Goal: Task Accomplishment & Management: Manage account settings

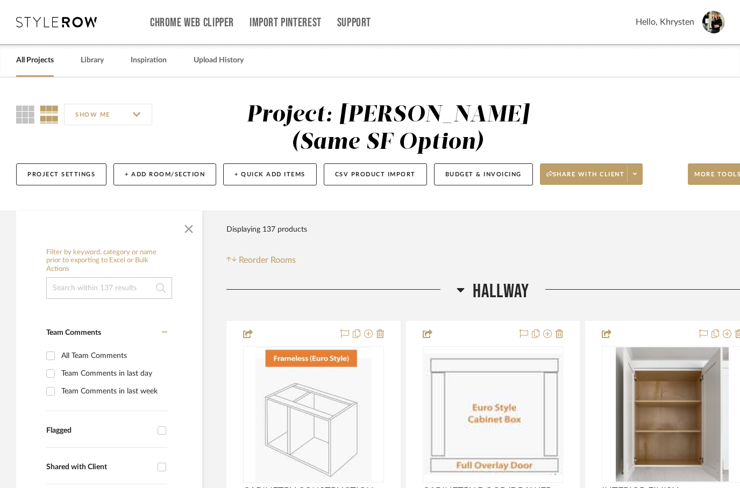
click at [35, 67] on link "All Projects" at bounding box center [35, 60] width 38 height 15
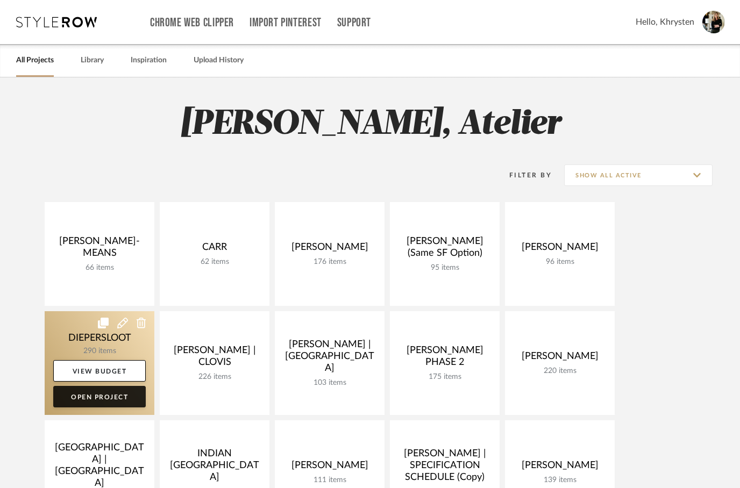
click at [100, 400] on link "Open Project" at bounding box center [99, 397] width 92 height 22
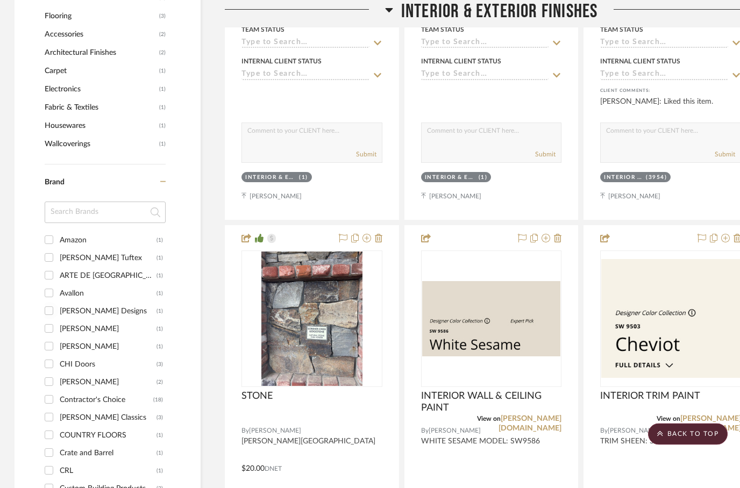
scroll to position [1030, 1]
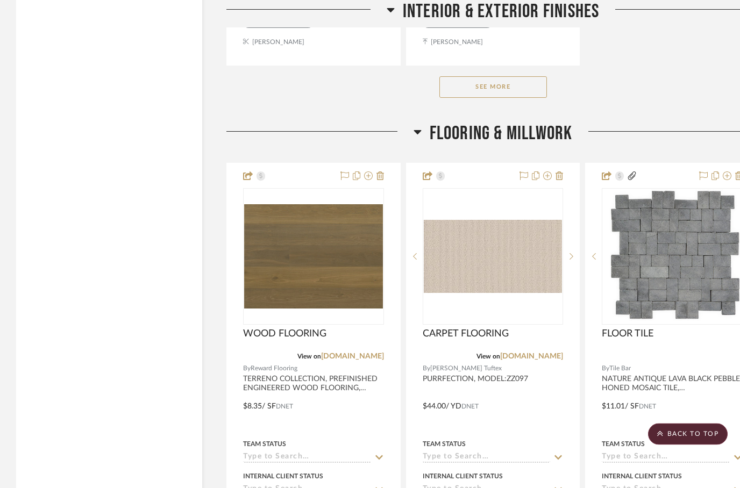
click at [494, 82] on button "See More" at bounding box center [493, 88] width 108 height 22
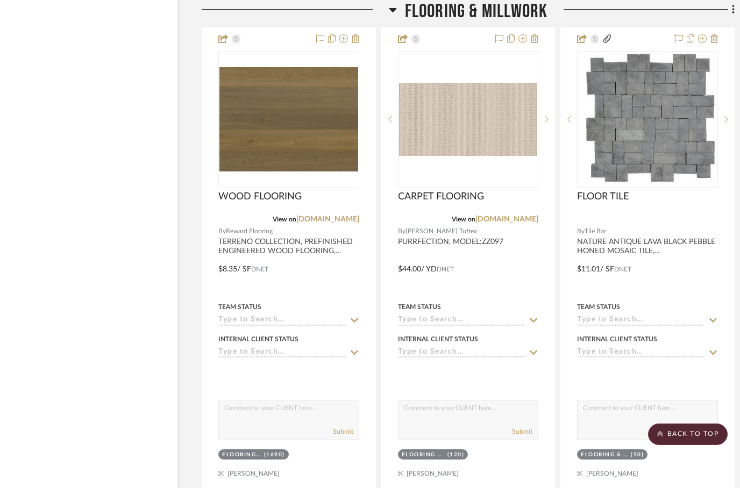
scroll to position [3283, 34]
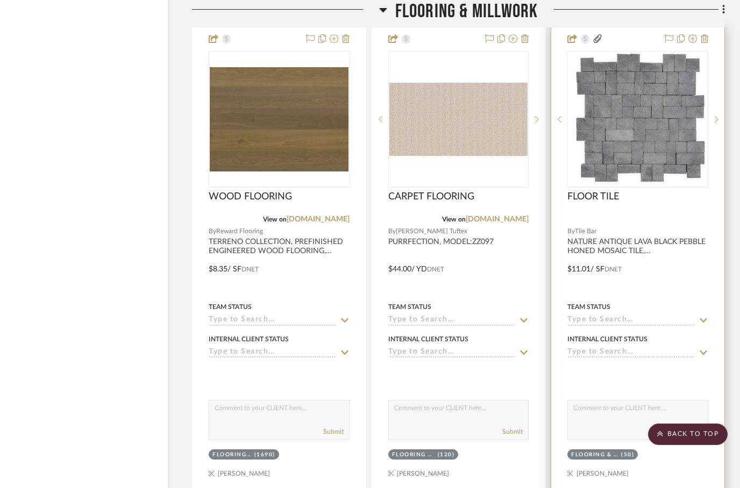
click at [0, 0] on img at bounding box center [0, 0] width 0 height 0
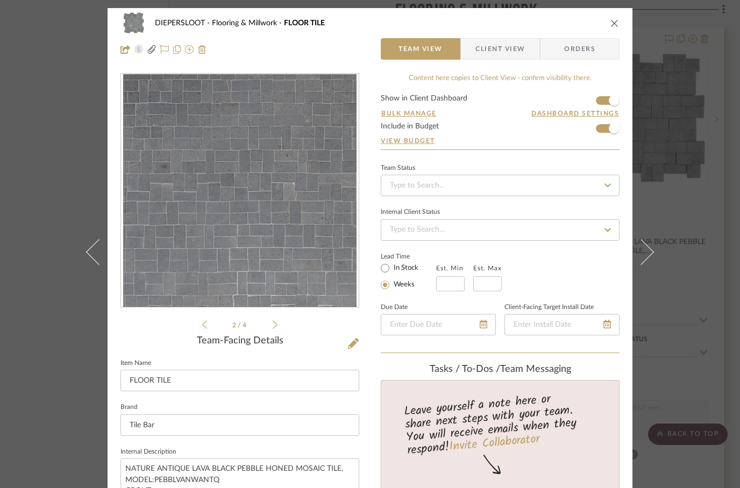
scroll to position [0, 0]
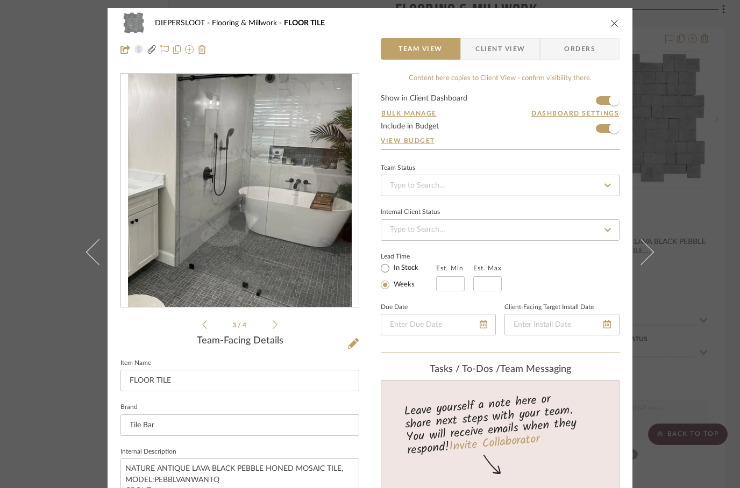
click at [616, 26] on icon "close" at bounding box center [614, 23] width 9 height 9
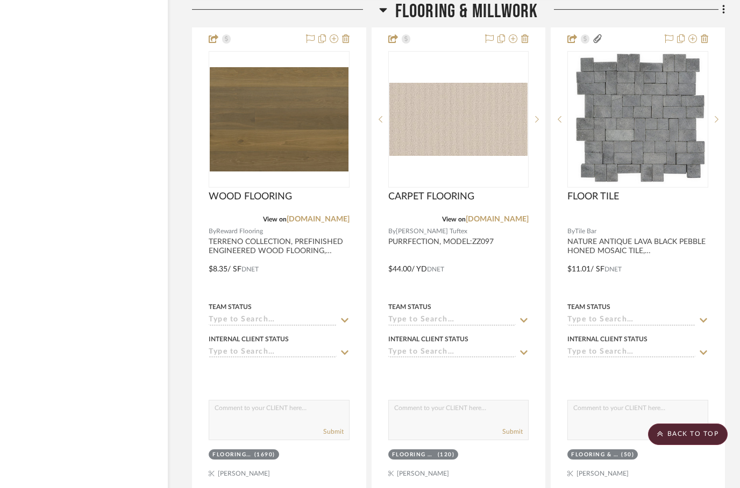
scroll to position [3283, 34]
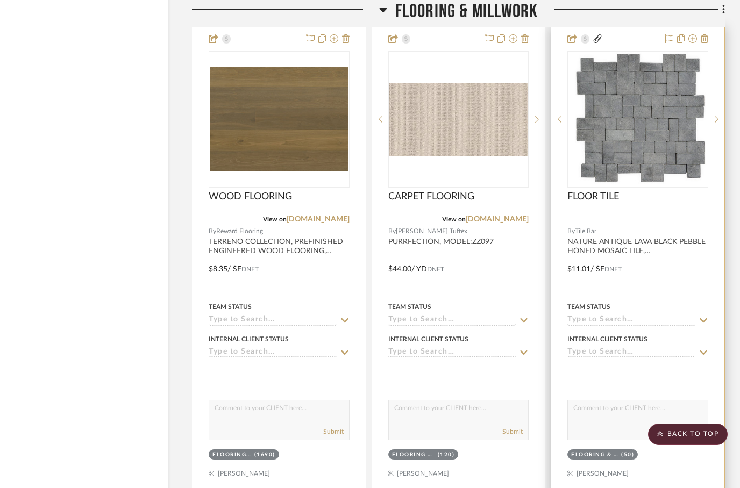
click at [619, 250] on div at bounding box center [637, 261] width 173 height 470
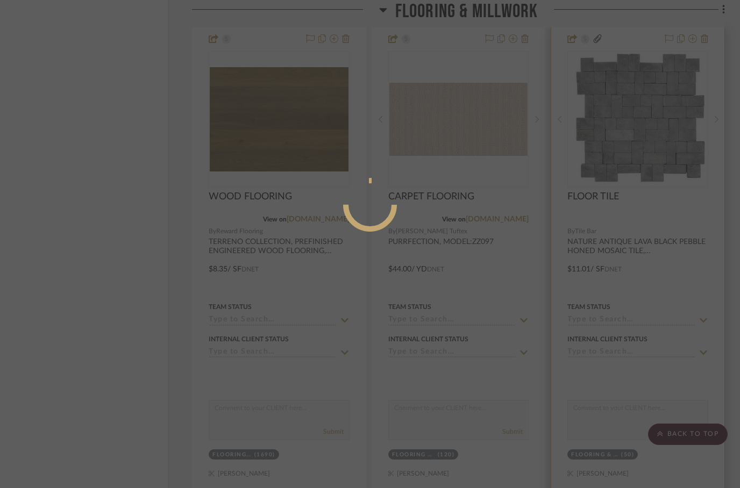
scroll to position [0, 0]
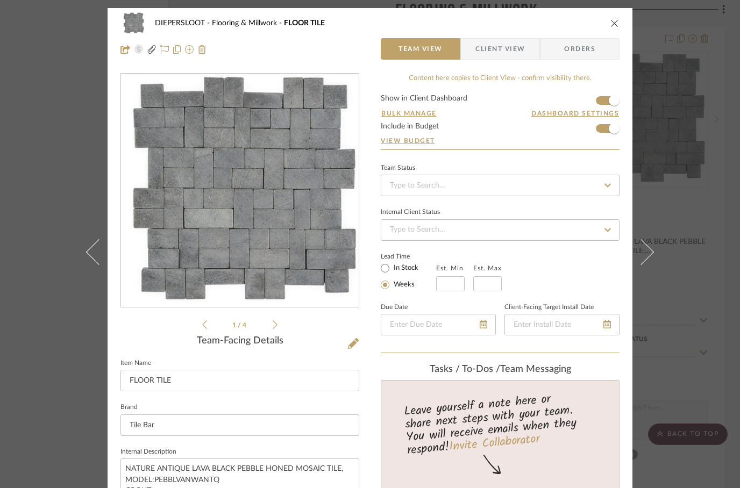
click at [612, 22] on icon "close" at bounding box center [614, 23] width 9 height 9
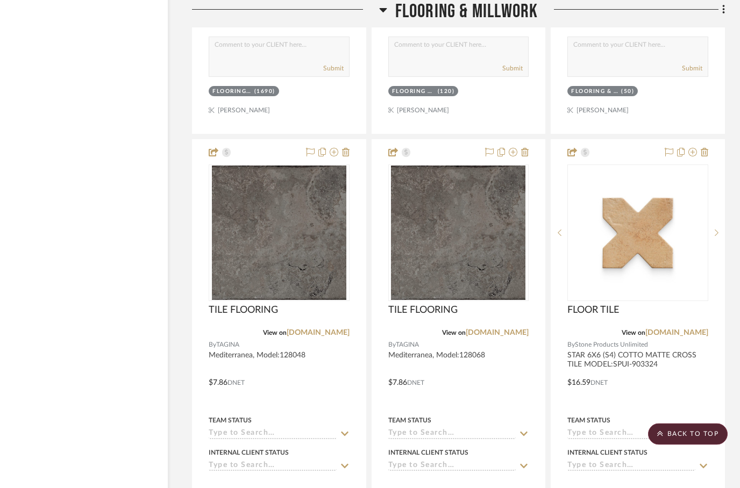
scroll to position [3647, 34]
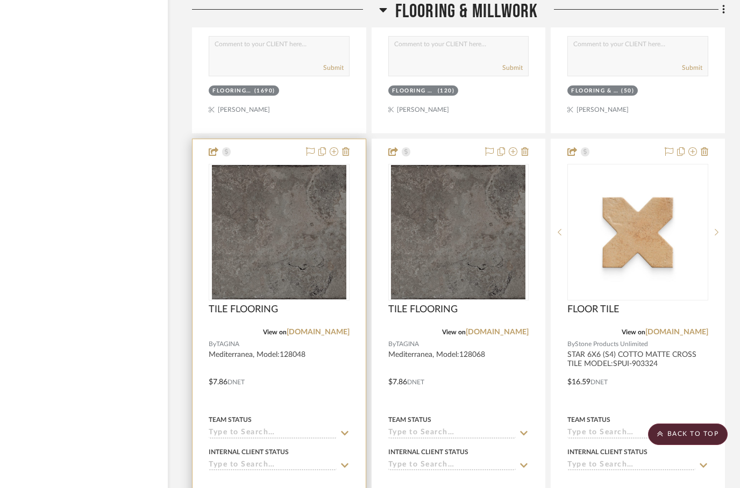
click at [321, 387] on div at bounding box center [278, 374] width 173 height 470
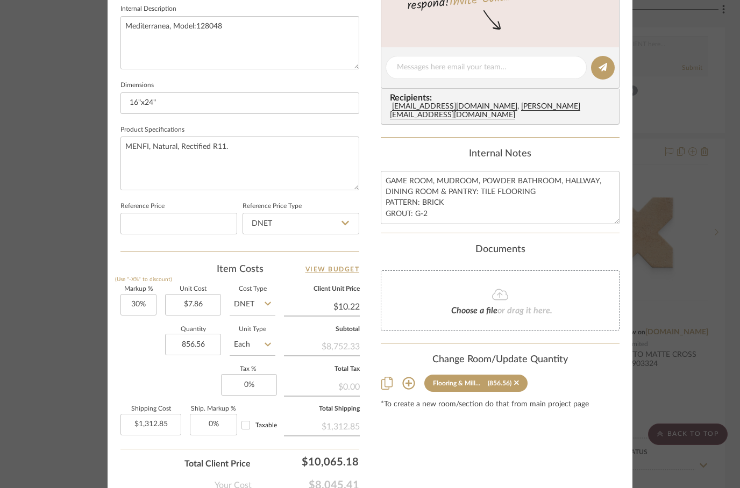
scroll to position [445, 0]
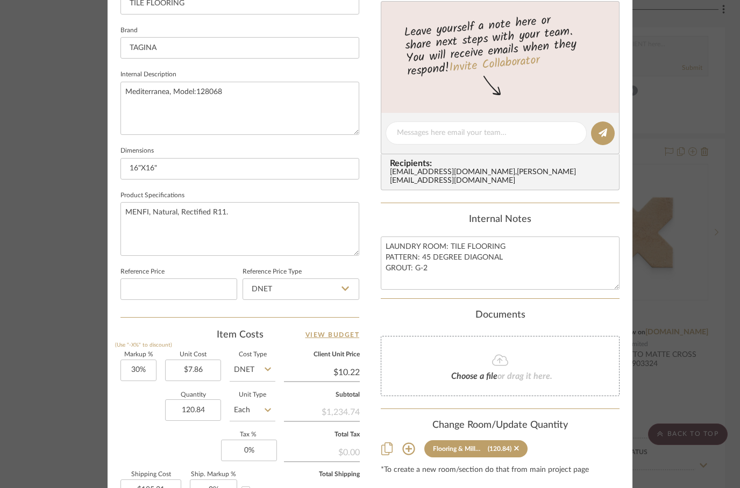
scroll to position [361, 0]
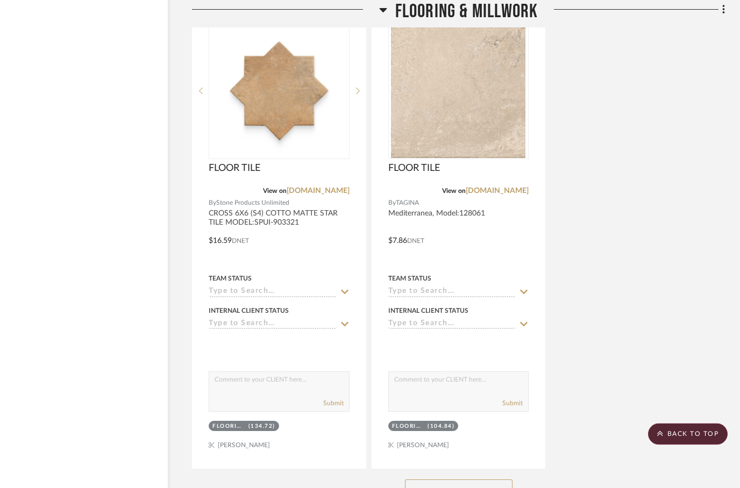
scroll to position [4265, 34]
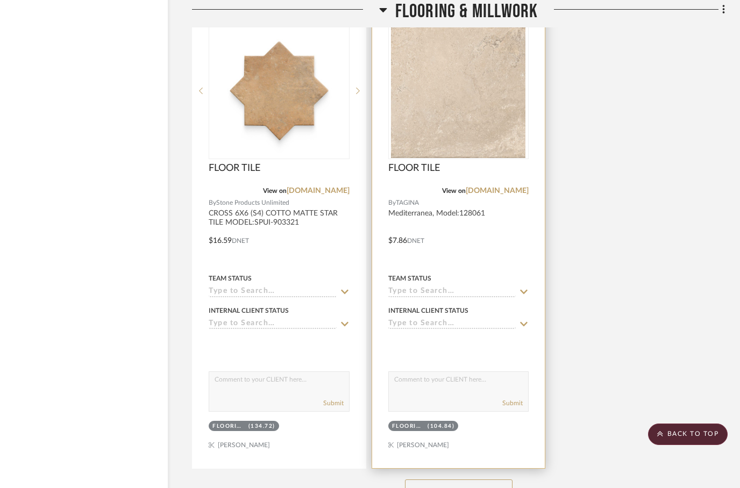
click at [497, 433] on div "Flooring & Millwork (104.84)" at bounding box center [458, 427] width 143 height 15
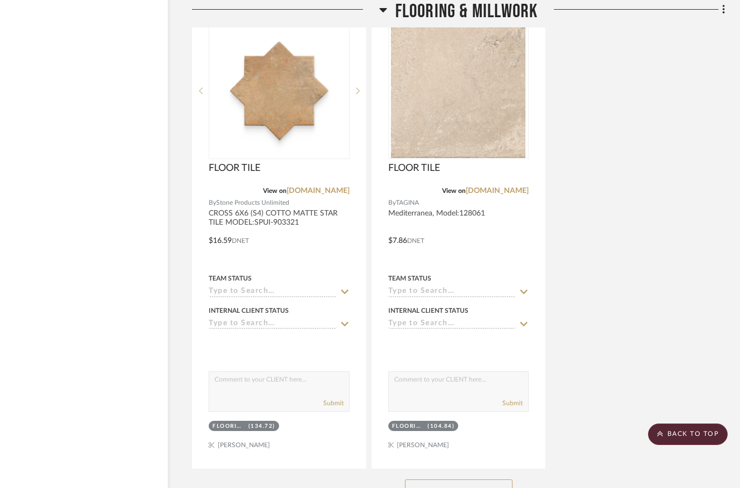
click at [447, 488] on button "See More" at bounding box center [459, 491] width 108 height 22
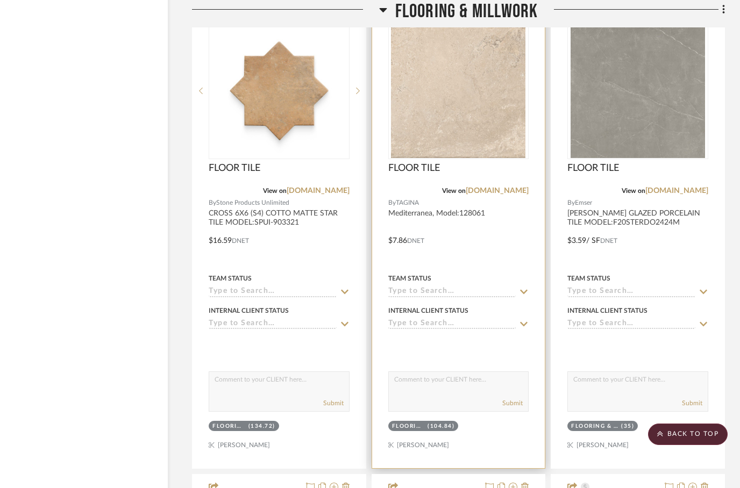
click at [0, 0] on img at bounding box center [0, 0] width 0 height 0
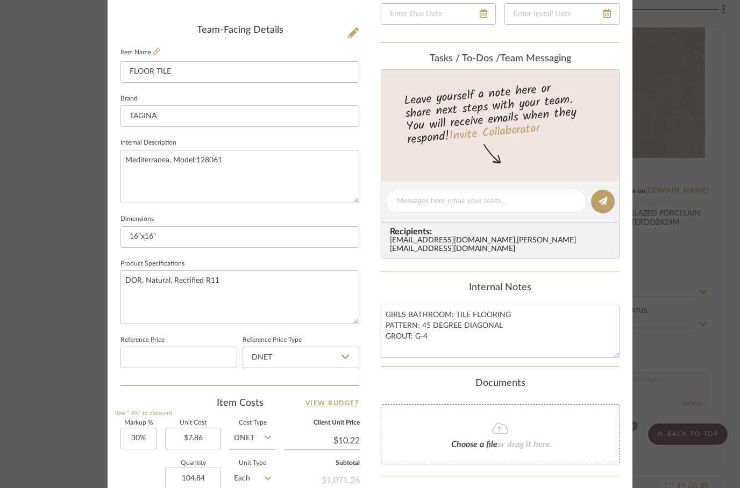
scroll to position [312, 0]
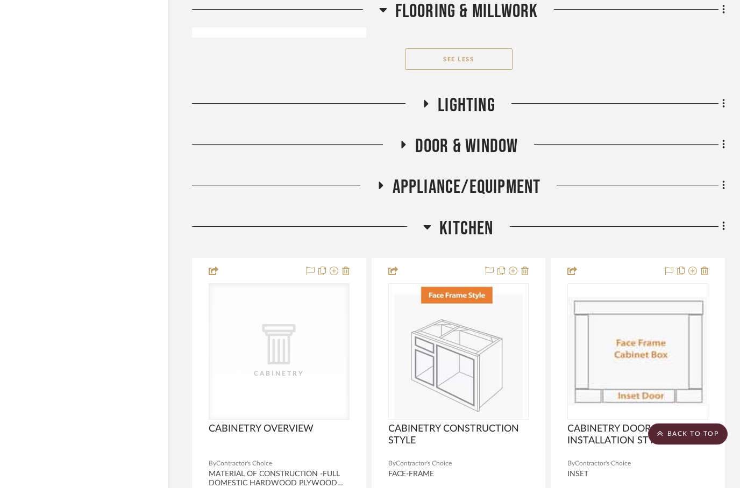
scroll to position [8035, 34]
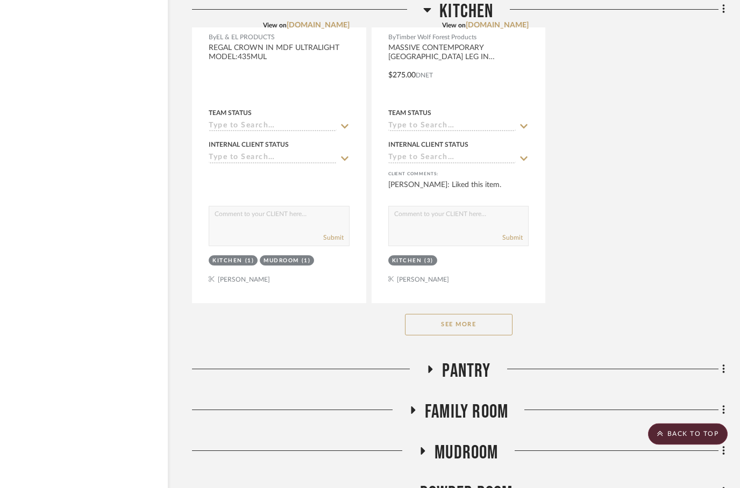
click at [470, 334] on button "See More" at bounding box center [459, 326] width 108 height 22
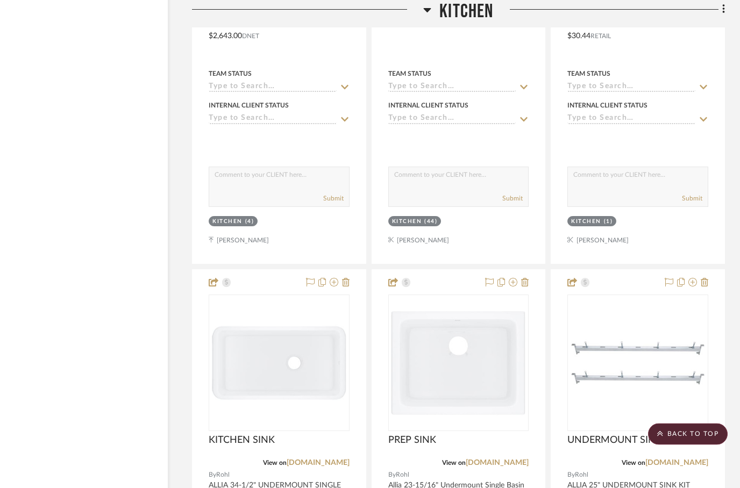
scroll to position [11367, 34]
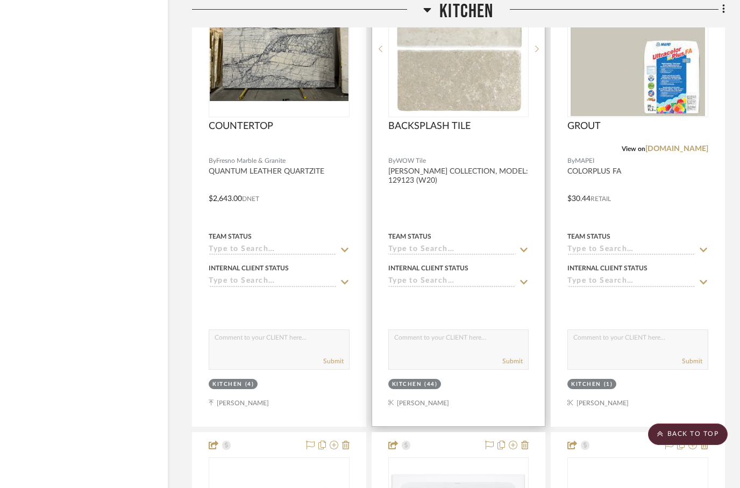
click at [468, 196] on div at bounding box center [458, 191] width 173 height 470
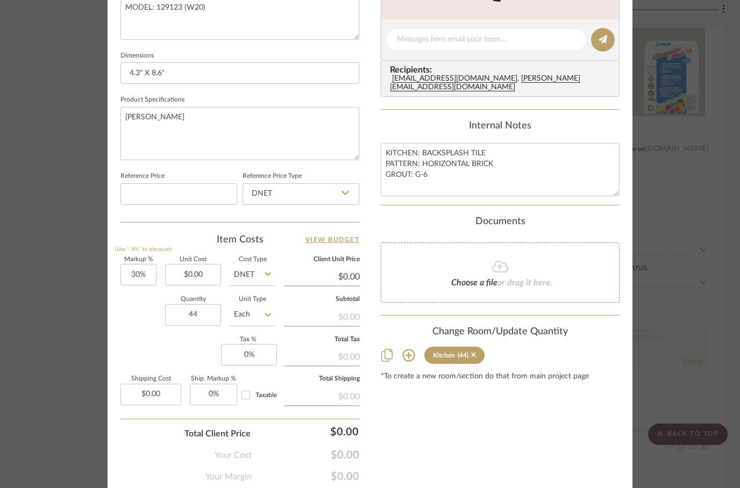
scroll to position [474, 0]
type input "46.86"
click at [425, 396] on div "Content here copies to Client View - confirm visibility there. Show in Client D…" at bounding box center [500, 40] width 239 height 883
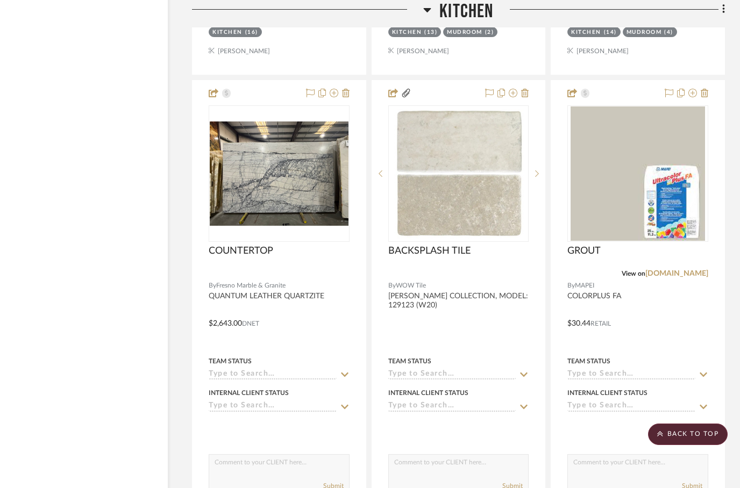
scroll to position [11075, 34]
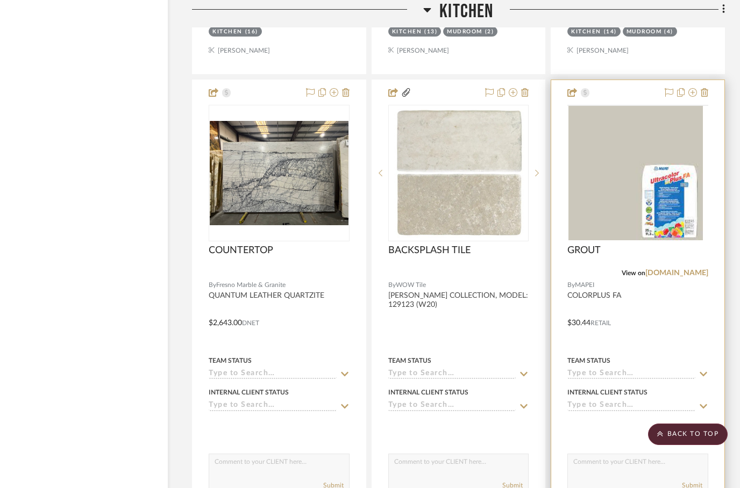
click at [0, 0] on img at bounding box center [0, 0] width 0 height 0
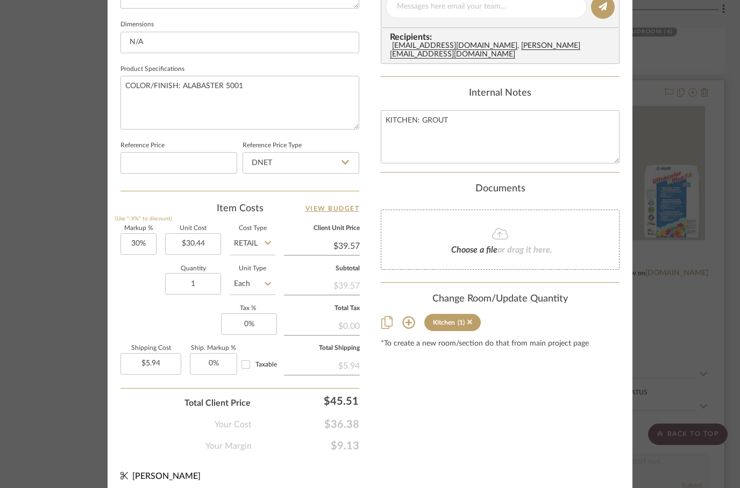
scroll to position [506, 0]
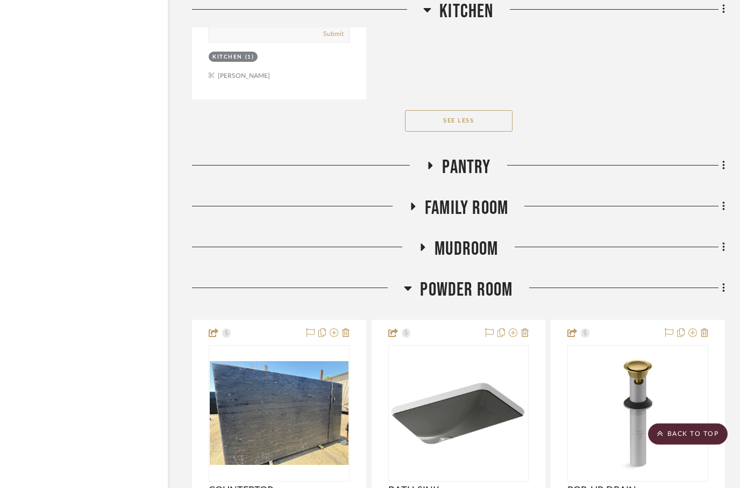
scroll to position [13435, 34]
click at [427, 252] on h3 "Mudroom" at bounding box center [458, 249] width 80 height 23
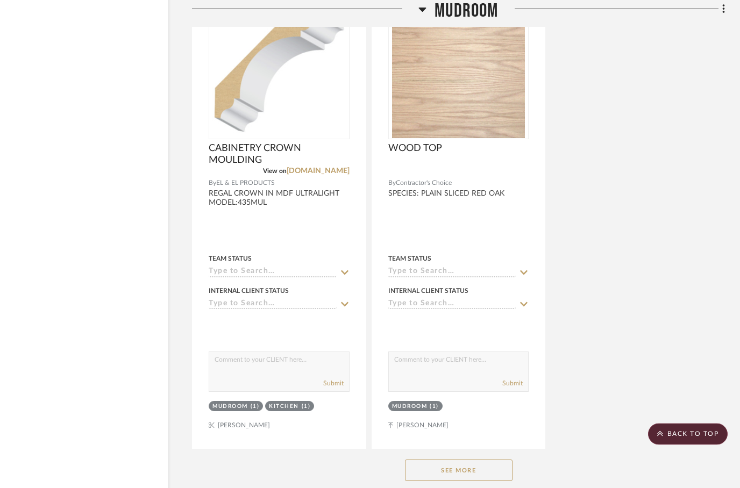
scroll to position [14690, 34]
click at [424, 5] on icon at bounding box center [422, 9] width 8 height 13
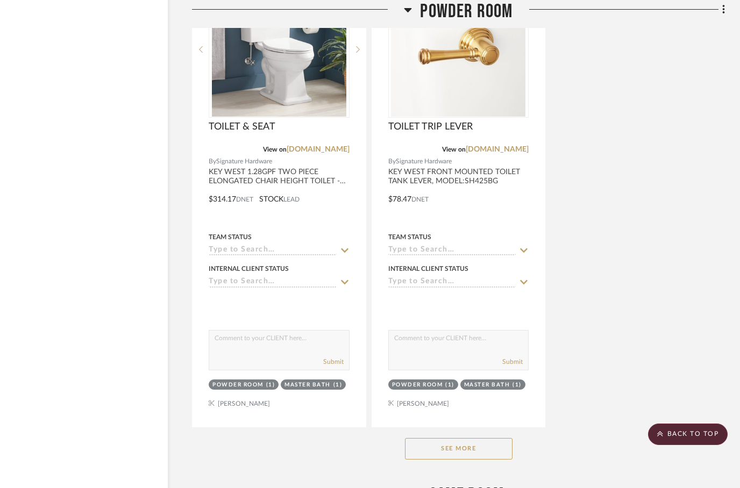
scroll to position [14752, 34]
click at [415, 6] on h3 "Powder Room" at bounding box center [458, 11] width 109 height 23
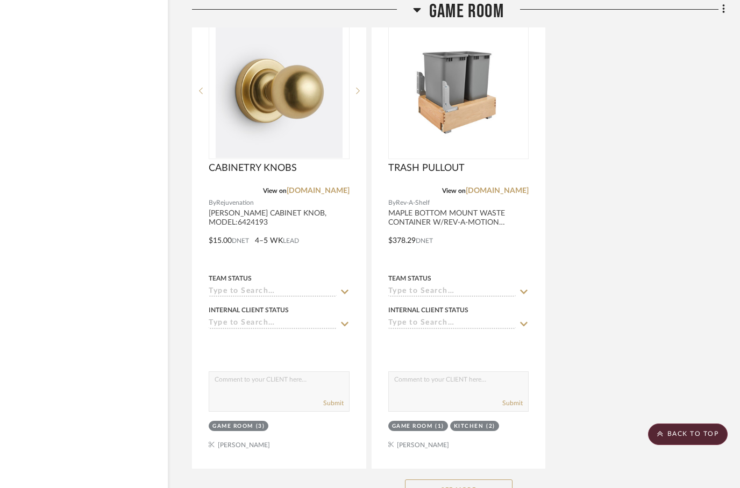
click at [416, 10] on icon at bounding box center [417, 10] width 8 height 4
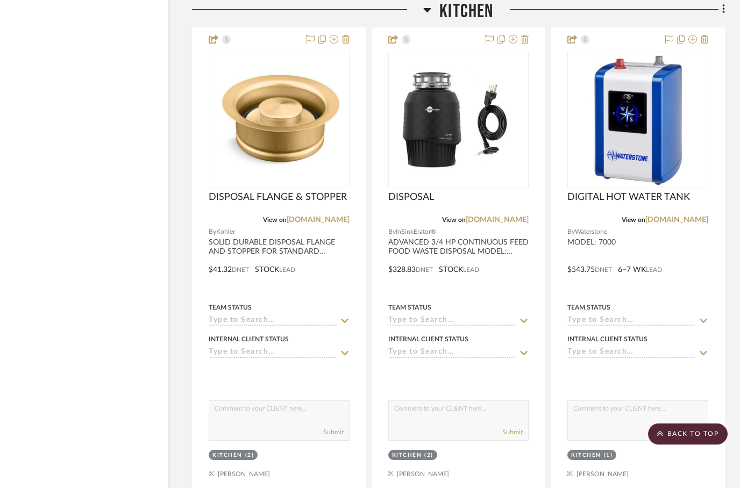
scroll to position [12084, 34]
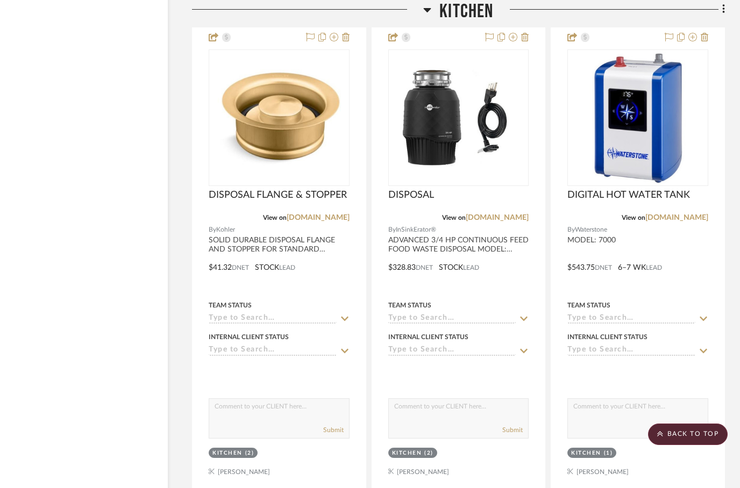
click at [424, 10] on icon at bounding box center [427, 9] width 8 height 13
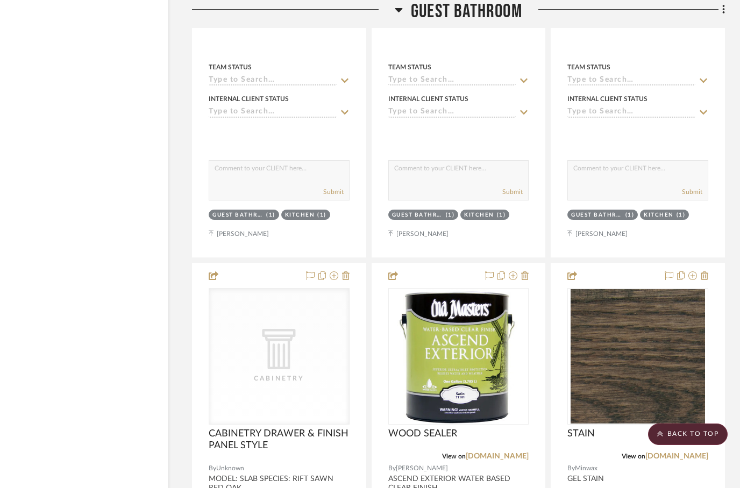
click at [399, 13] on icon at bounding box center [399, 9] width 8 height 13
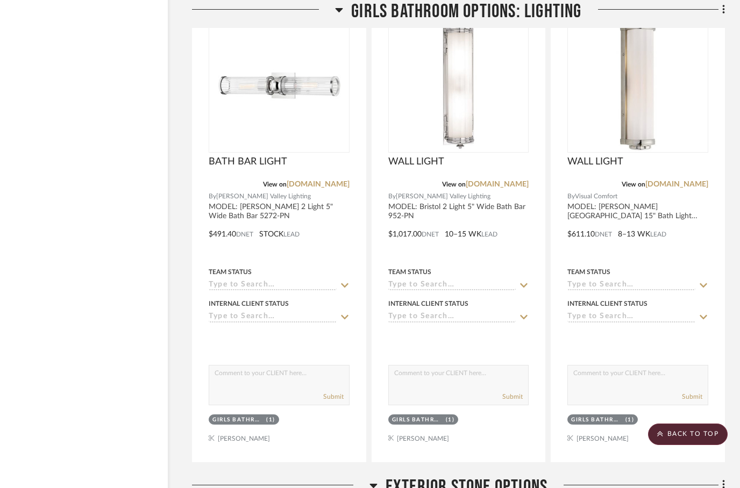
click at [337, 10] on icon at bounding box center [340, 10] width 8 height 4
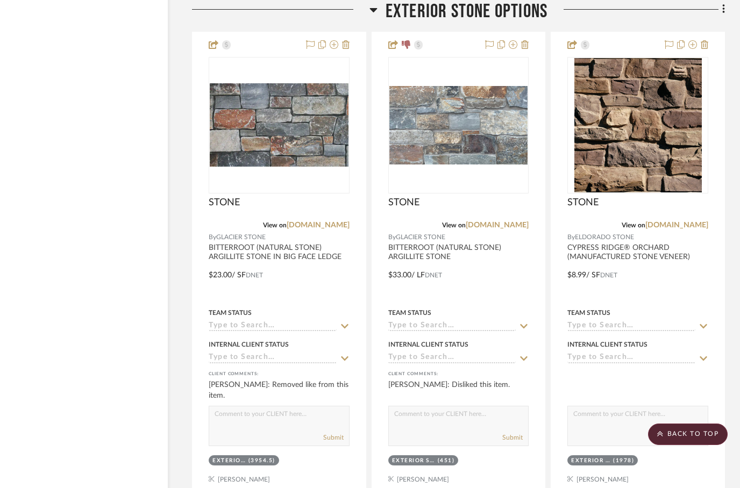
click at [381, 11] on h3 "Exterior Stone Options" at bounding box center [458, 11] width 178 height 23
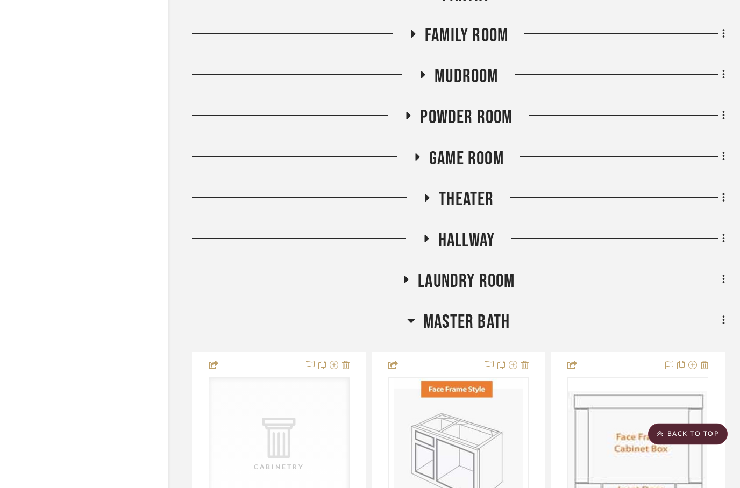
click at [416, 312] on h3 "Master Bath" at bounding box center [458, 322] width 103 height 23
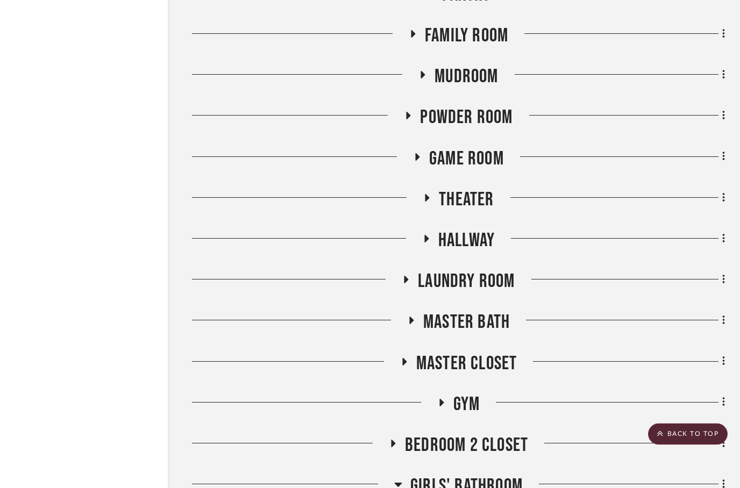
scroll to position [8310, 34]
click at [417, 156] on icon at bounding box center [418, 157] width 4 height 8
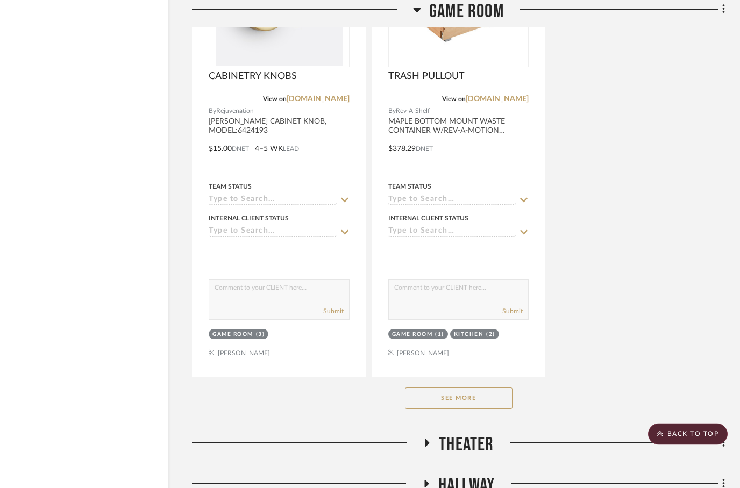
click at [441, 402] on button "See More" at bounding box center [459, 399] width 108 height 22
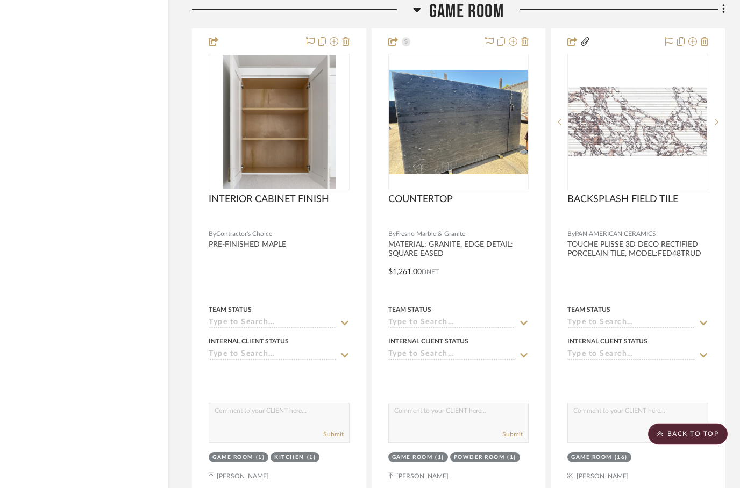
scroll to position [10378, 34]
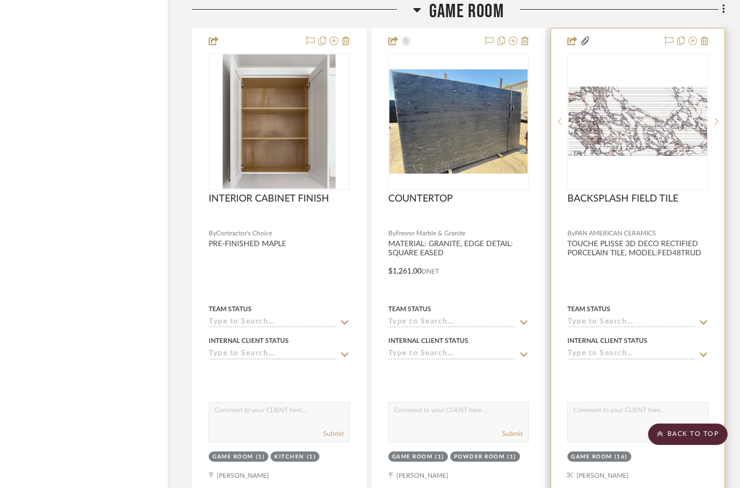
click at [686, 260] on div at bounding box center [637, 263] width 173 height 470
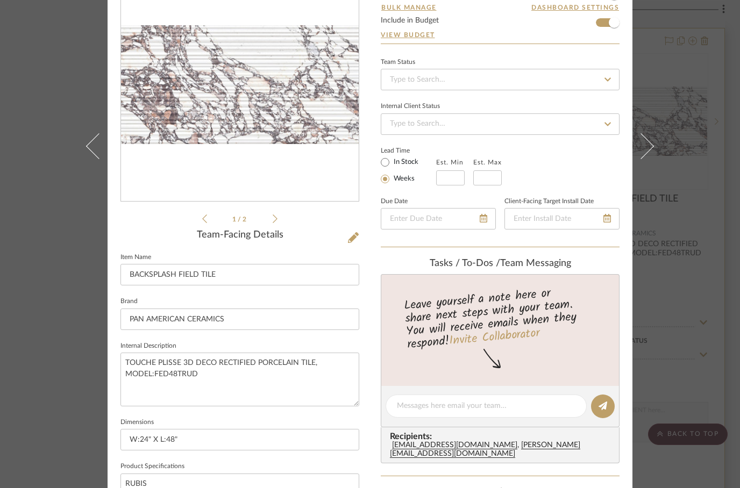
scroll to position [120, 0]
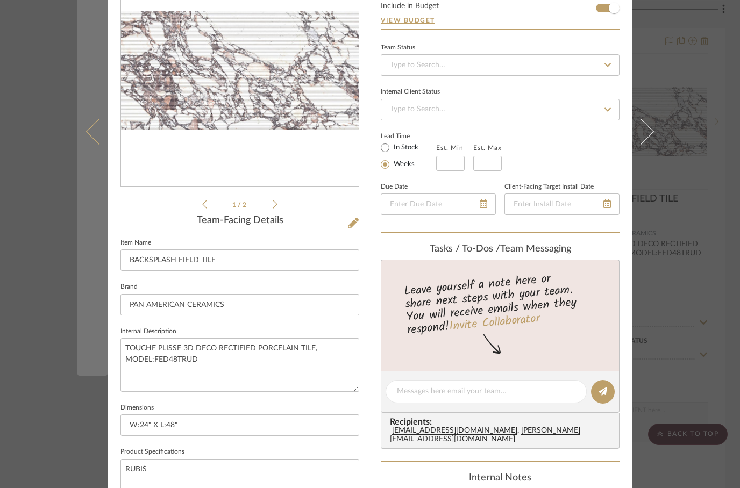
click at [105, 366] on button at bounding box center [92, 132] width 30 height 488
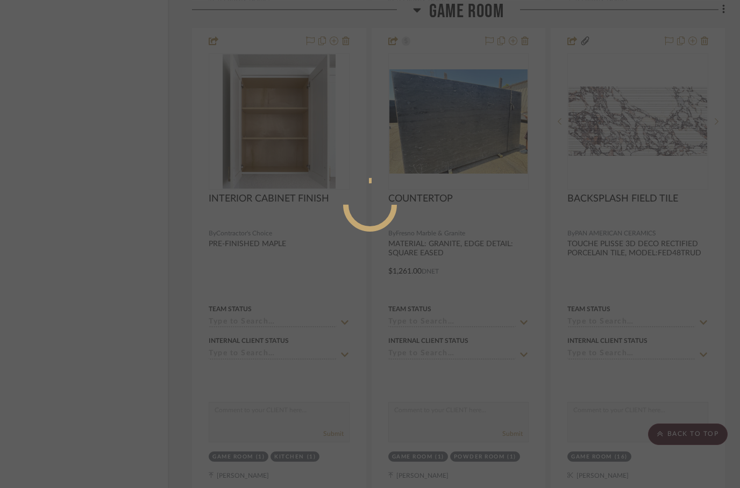
scroll to position [0, 0]
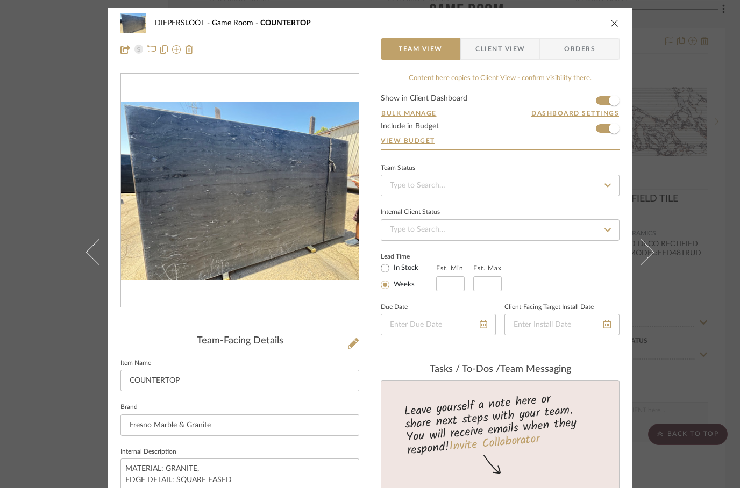
click at [625, 17] on div "DIEPERSLOOT Game Room COUNTERTOP Team View Client View Orders" at bounding box center [370, 36] width 525 height 56
click at [618, 26] on icon "close" at bounding box center [614, 23] width 9 height 9
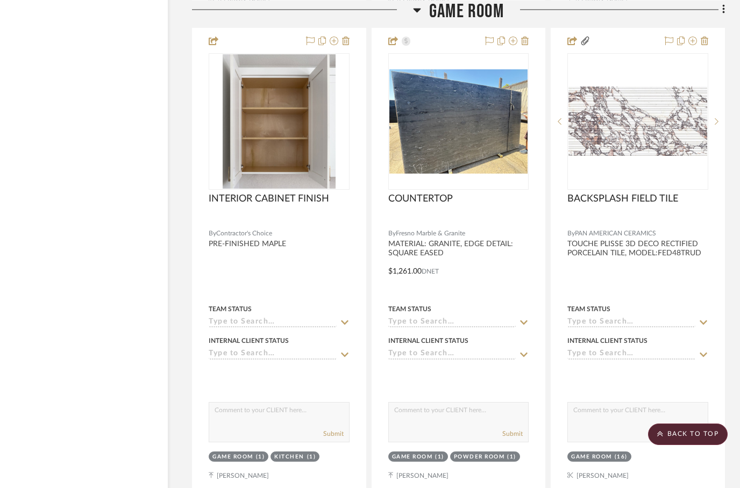
scroll to position [10378, 34]
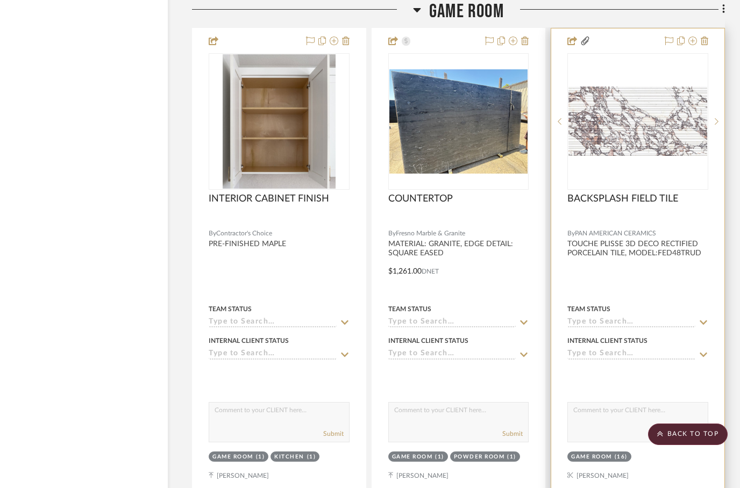
click at [618, 273] on div at bounding box center [637, 263] width 173 height 470
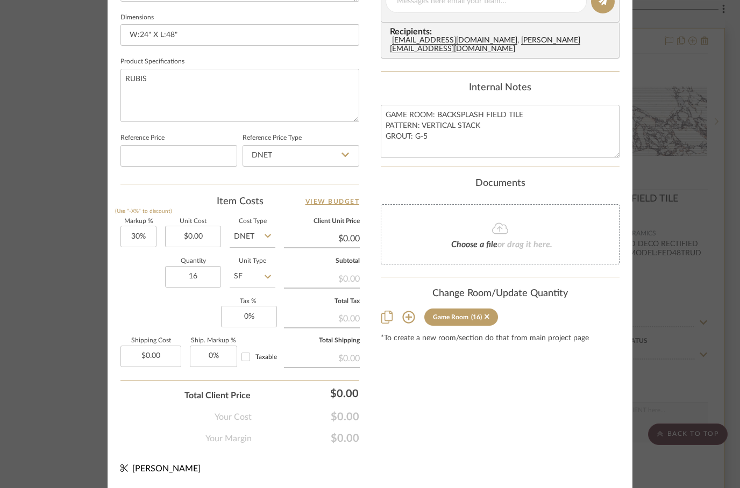
scroll to position [510, 0]
type input "$0.00"
type input "15.5"
click at [427, 369] on div "Content here copies to Client View - confirm visibility there. Show in Client D…" at bounding box center [500, 4] width 239 height 883
type input "$14.28"
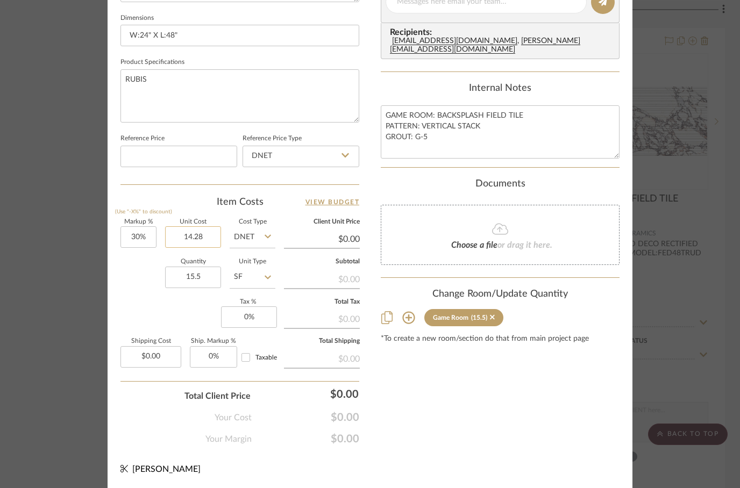
type input "0.00"
type input "$43.16"
type input "$0.00"
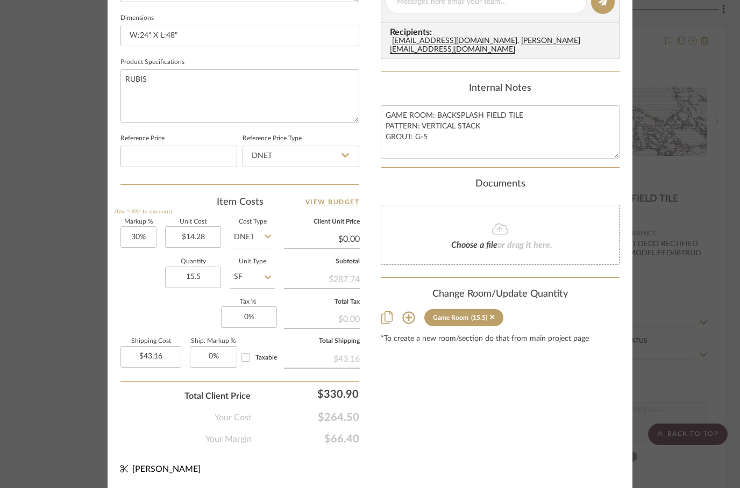
click at [491, 411] on div "Content here copies to Client View - confirm visibility there. Show in Client D…" at bounding box center [500, 4] width 239 height 883
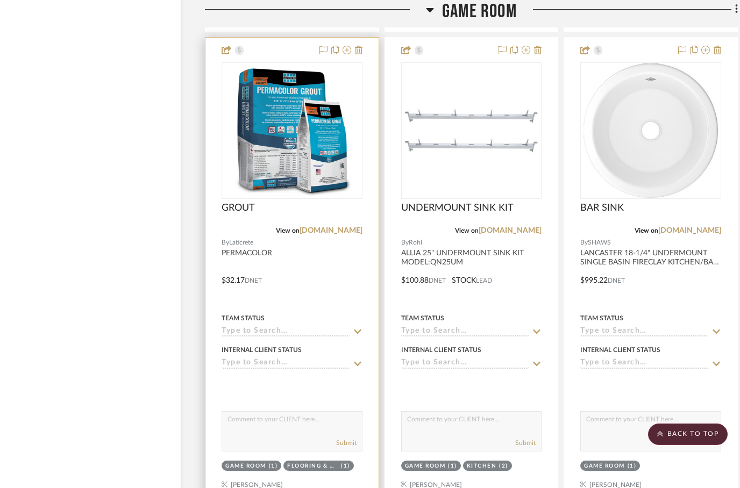
click at [0, 0] on img at bounding box center [0, 0] width 0 height 0
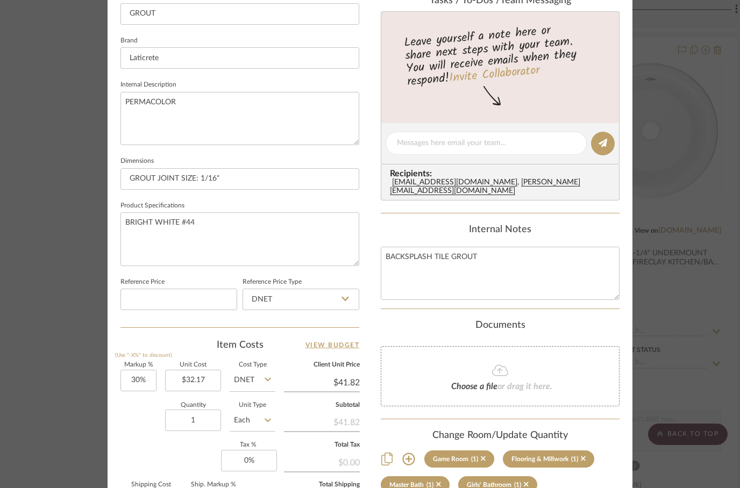
scroll to position [369, 0]
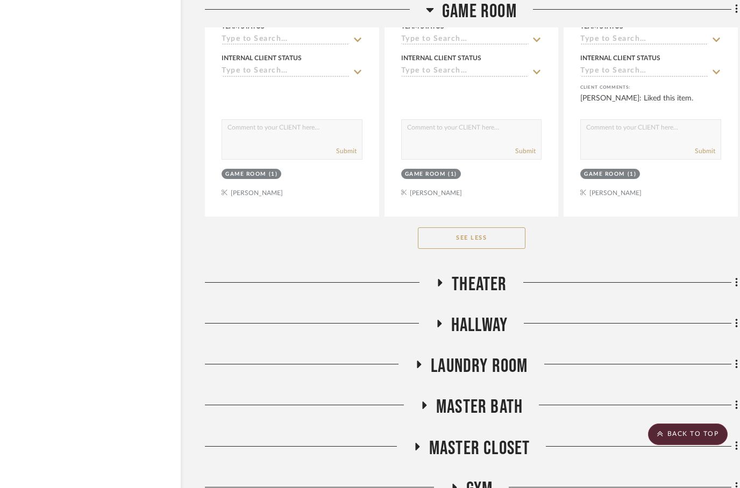
scroll to position [11617, 22]
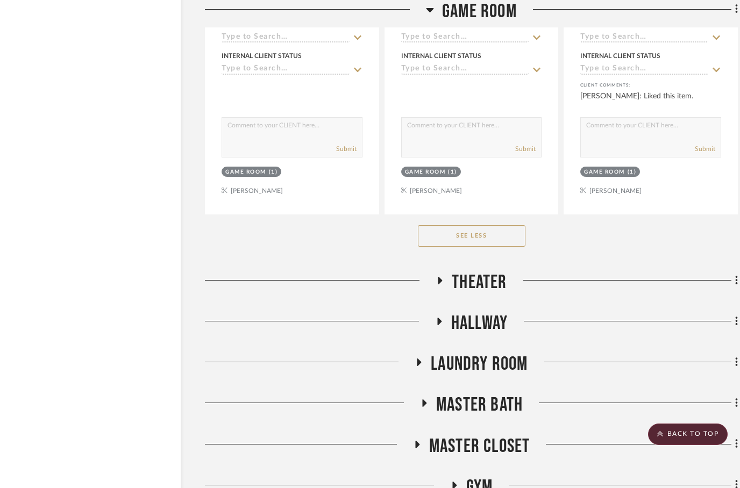
click at [426, 401] on icon at bounding box center [423, 403] width 13 height 8
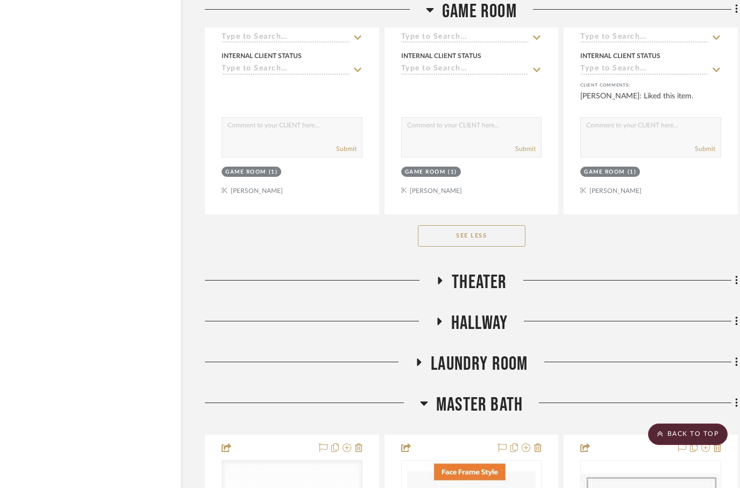
click at [426, 9] on icon at bounding box center [430, 10] width 8 height 4
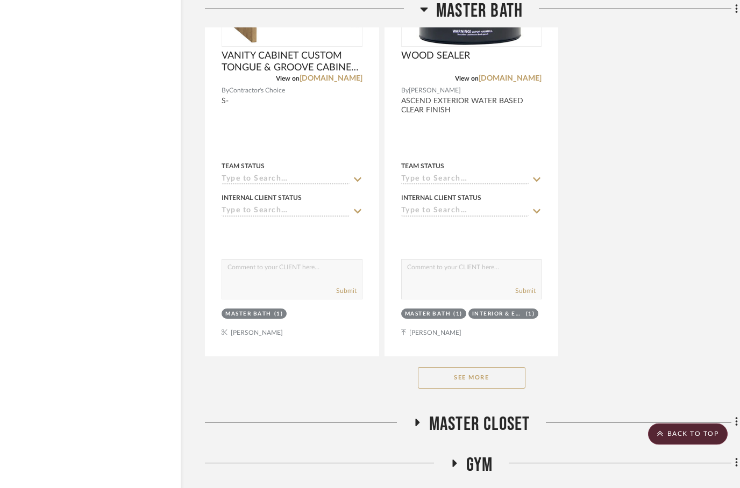
scroll to position [9732, 22]
click at [479, 386] on button "See More" at bounding box center [472, 378] width 108 height 22
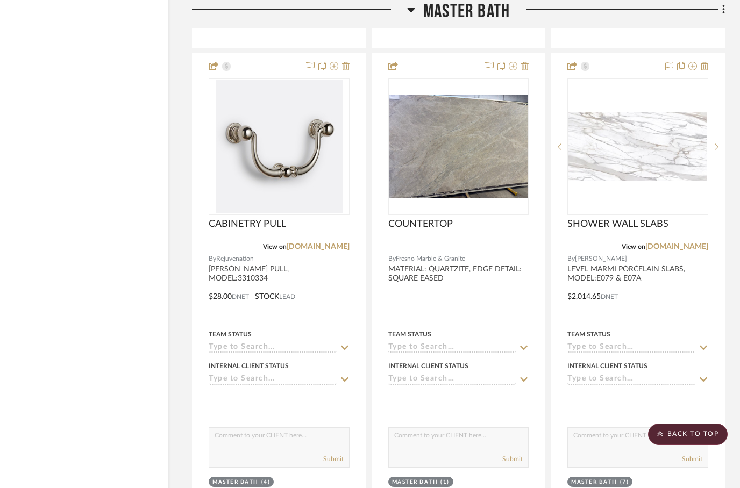
scroll to position [10992, 34]
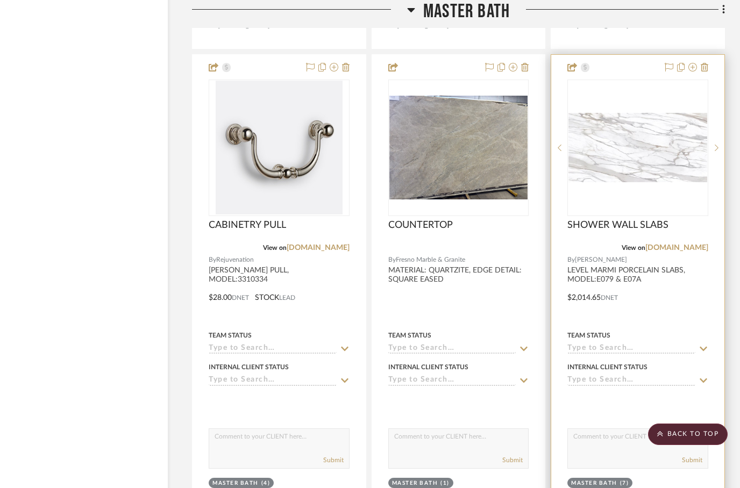
click at [662, 309] on div at bounding box center [637, 290] width 173 height 470
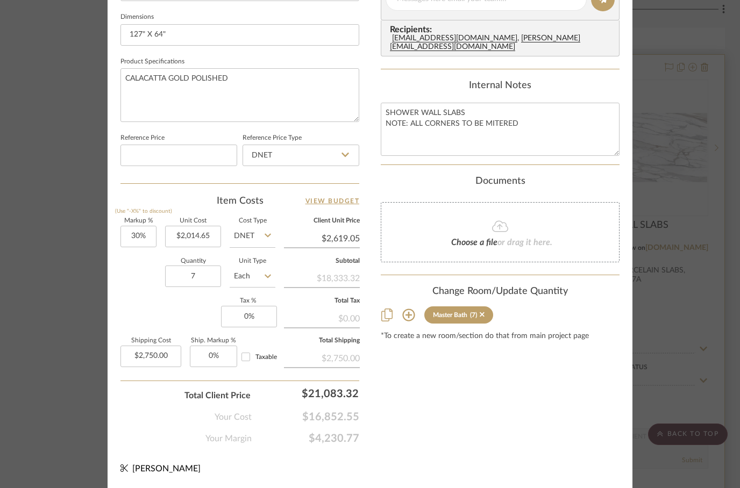
scroll to position [512, 0]
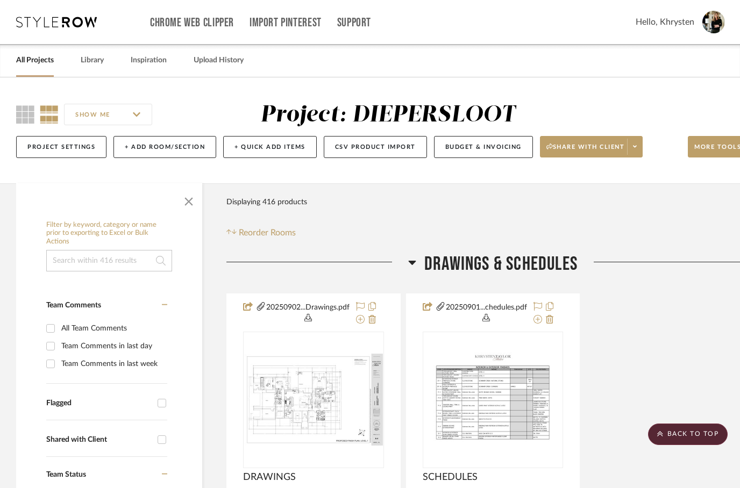
scroll to position [10992, 34]
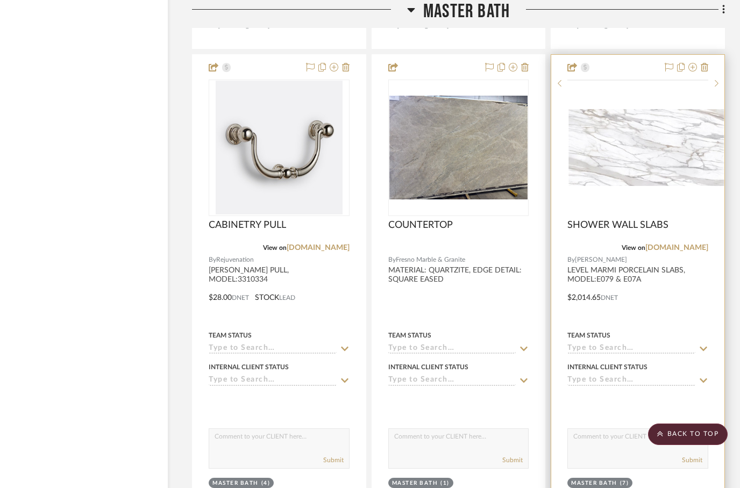
click at [0, 0] on img at bounding box center [0, 0] width 0 height 0
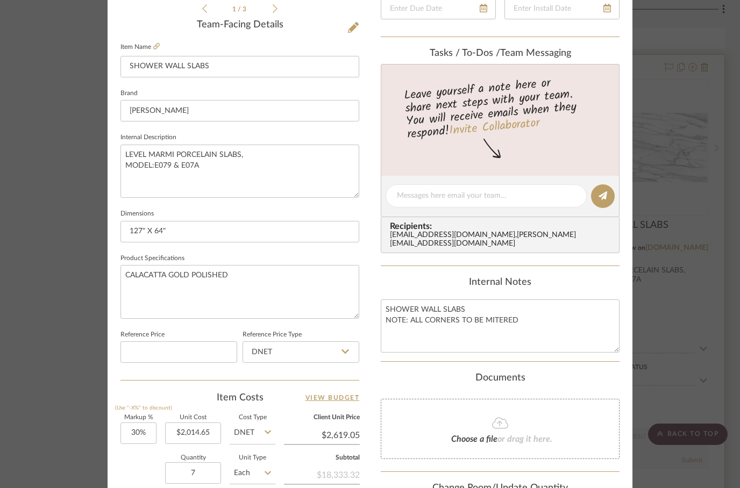
scroll to position [314, 0]
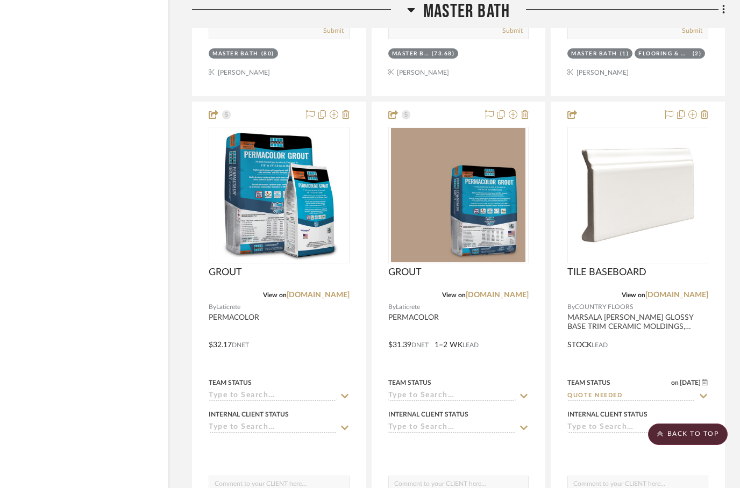
scroll to position [11899, 34]
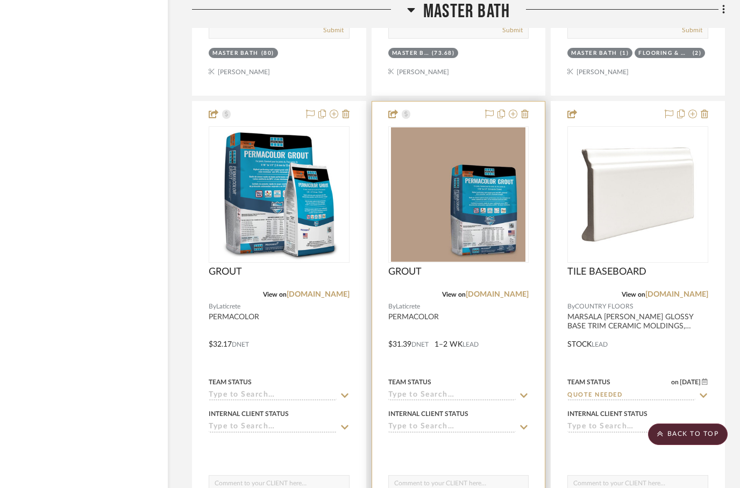
click at [479, 317] on div at bounding box center [458, 337] width 173 height 470
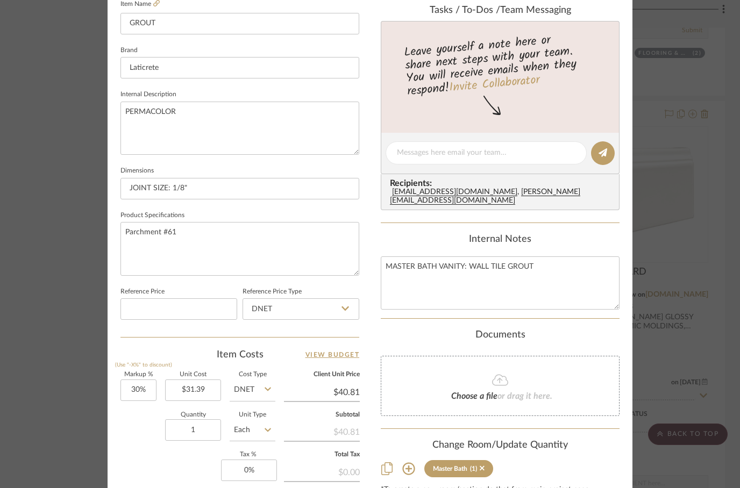
scroll to position [362, 0]
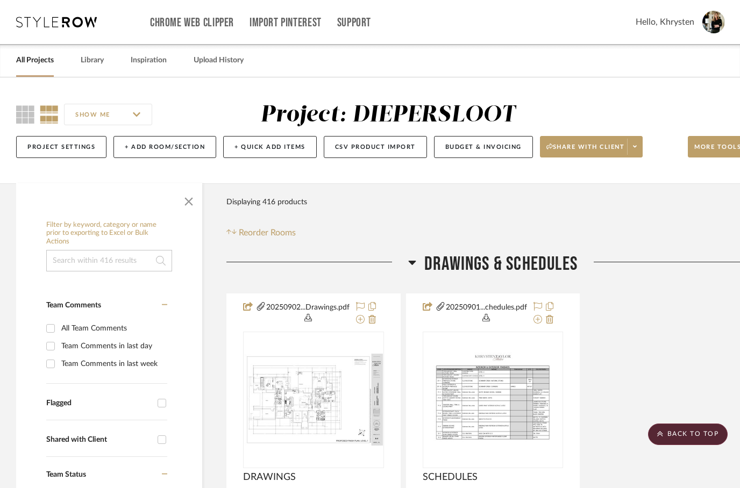
scroll to position [11899, 34]
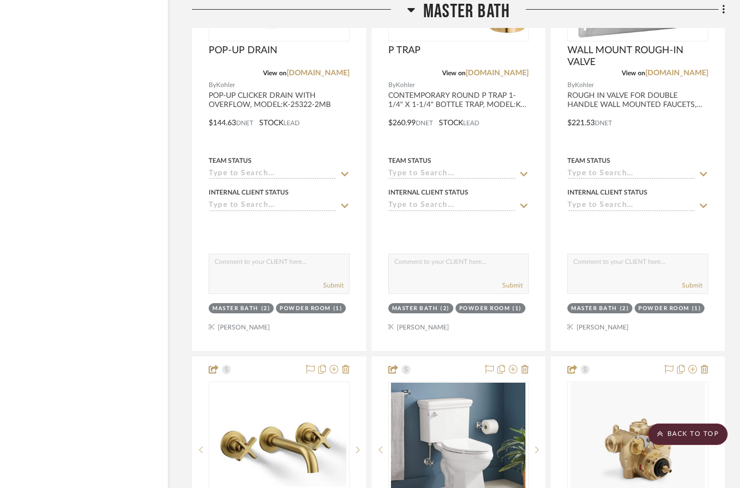
click at [413, 6] on icon at bounding box center [411, 9] width 8 height 13
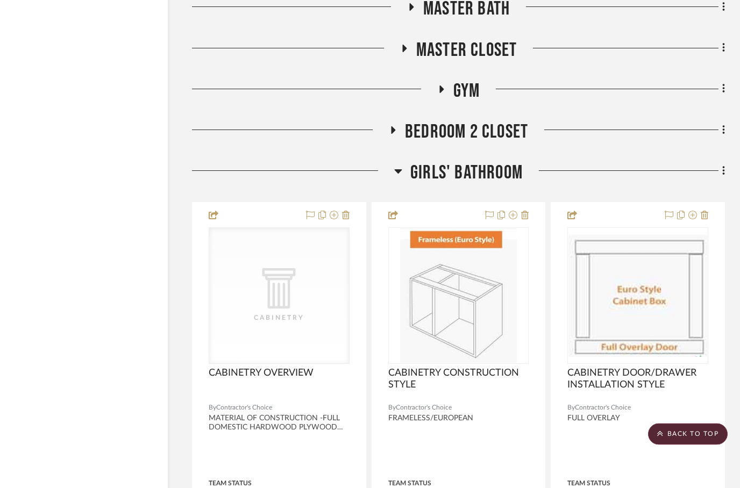
scroll to position [8623, 34]
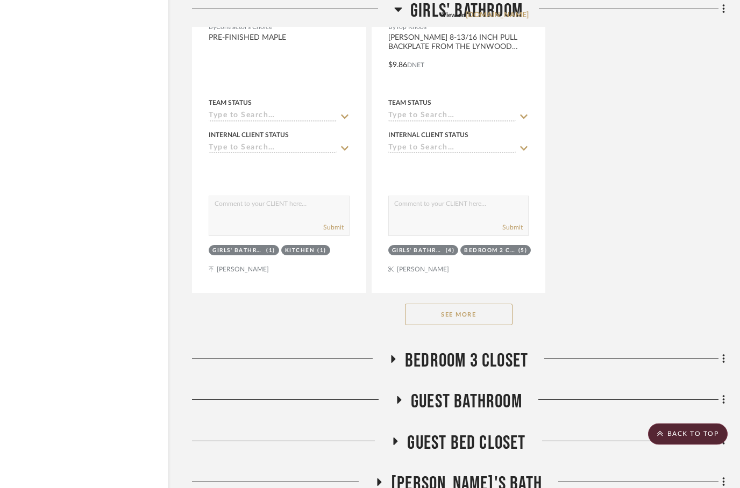
click at [451, 319] on button "See More" at bounding box center [459, 315] width 108 height 22
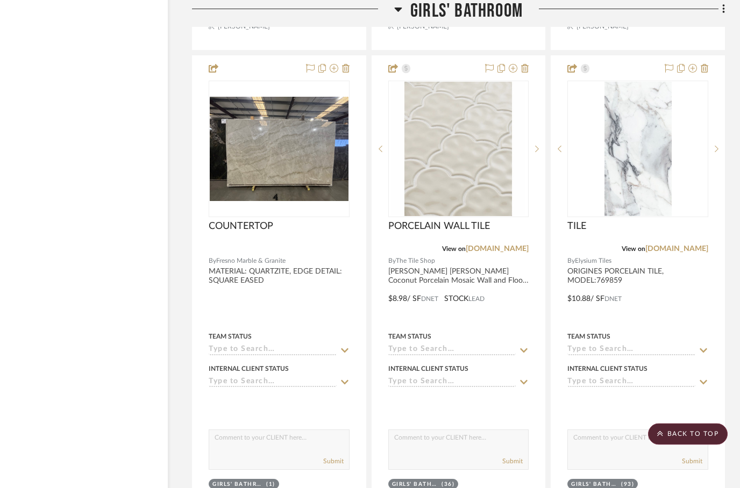
scroll to position [10678, 34]
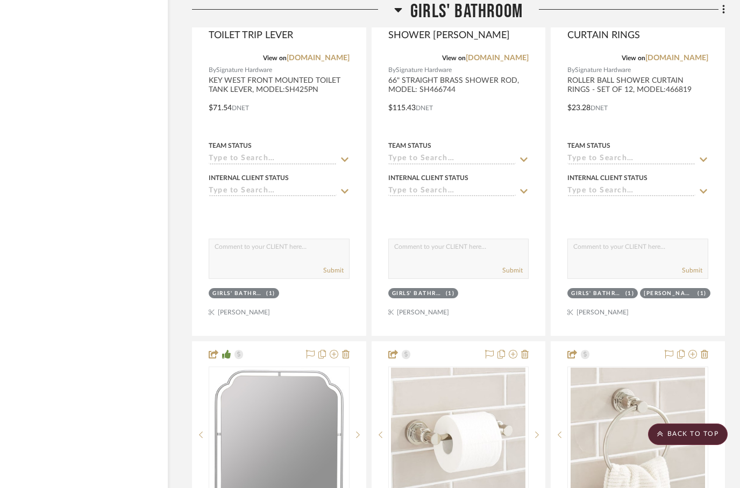
click at [404, 10] on h3 "Girls' Bathroom" at bounding box center [458, 11] width 129 height 23
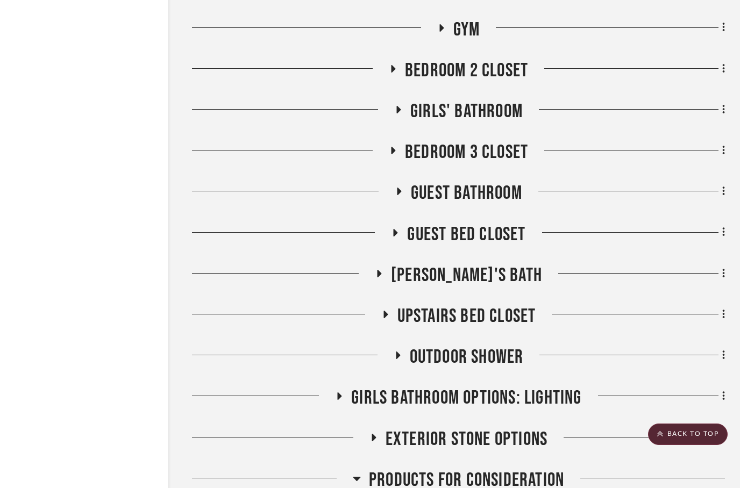
scroll to position [8683, 34]
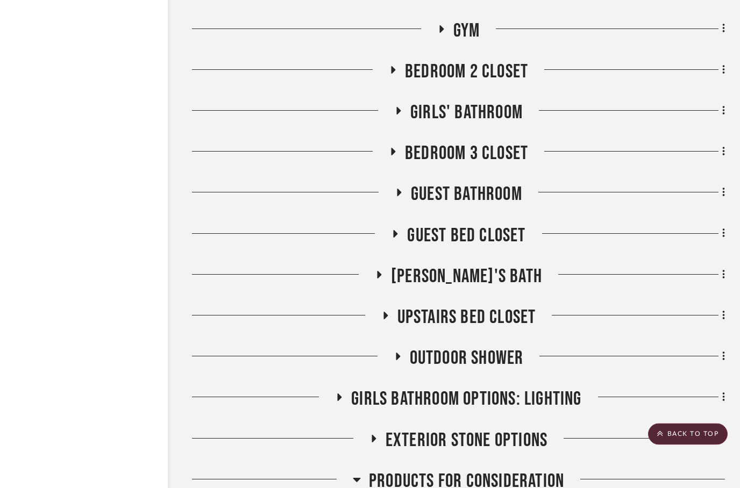
click at [401, 189] on icon at bounding box center [399, 193] width 13 height 8
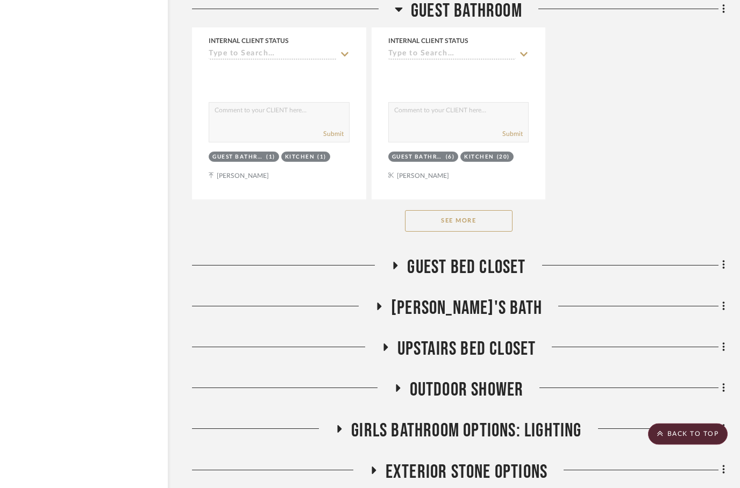
scroll to position [10146, 34]
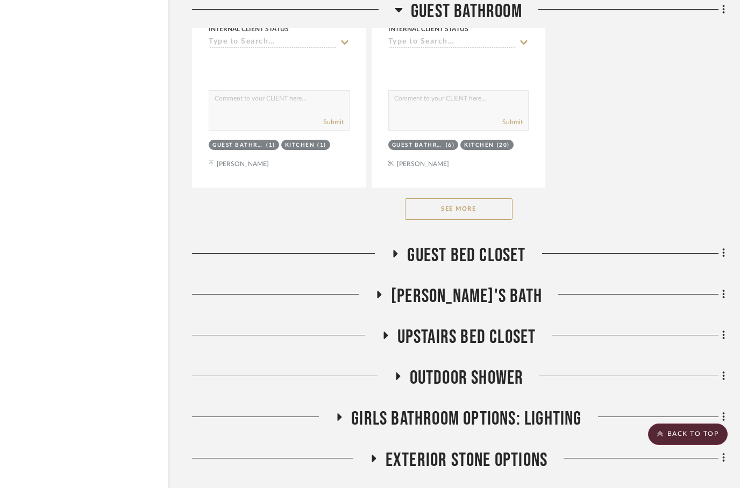
click at [445, 213] on button "See More" at bounding box center [459, 209] width 108 height 22
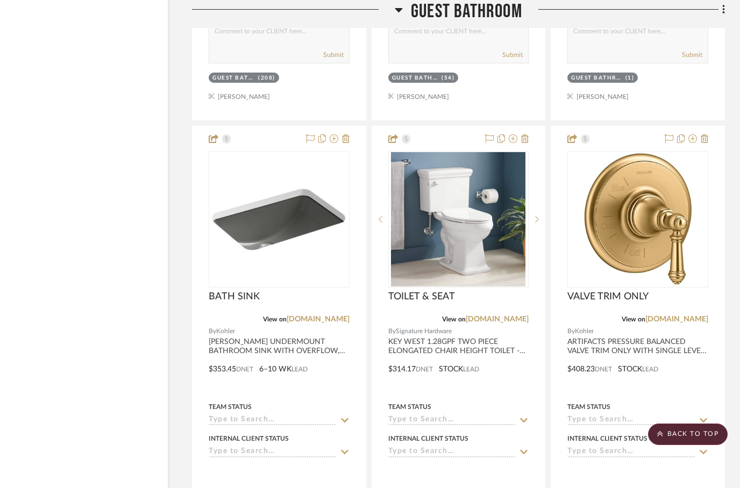
click at [404, 6] on h3 "Guest Bathroom" at bounding box center [458, 11] width 127 height 23
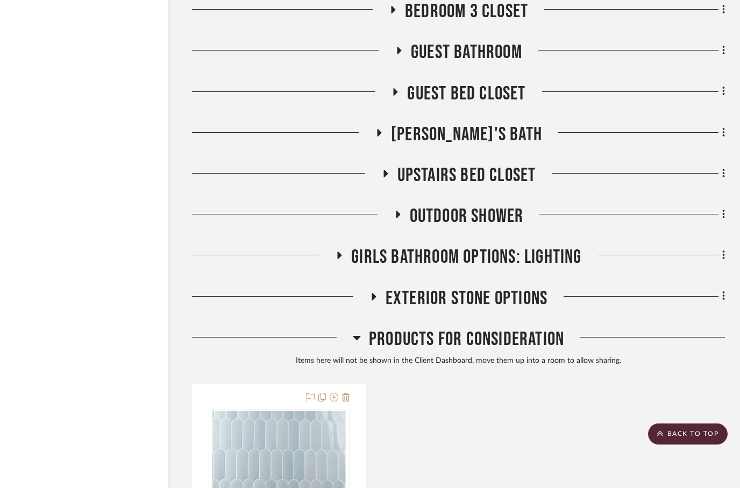
scroll to position [8827, 34]
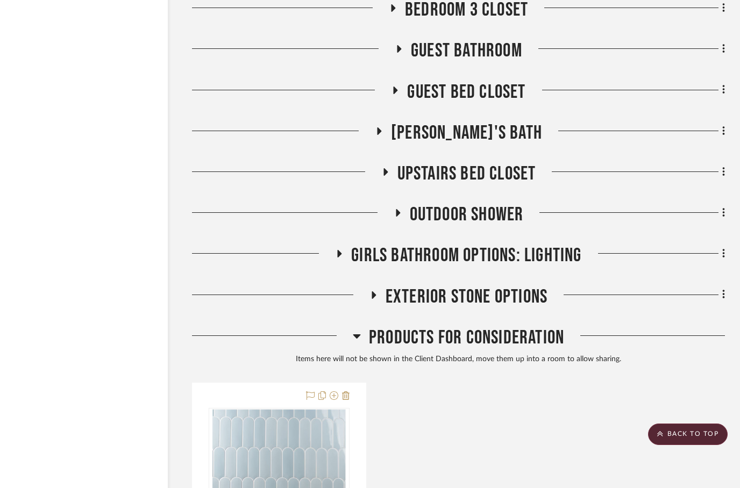
click at [386, 130] on icon at bounding box center [379, 131] width 13 height 8
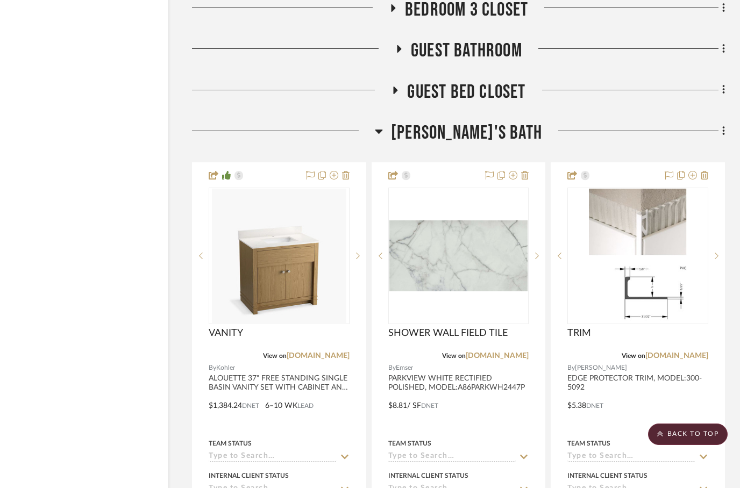
click at [413, 125] on h3 "[PERSON_NAME]'s Bath" at bounding box center [458, 133] width 167 height 23
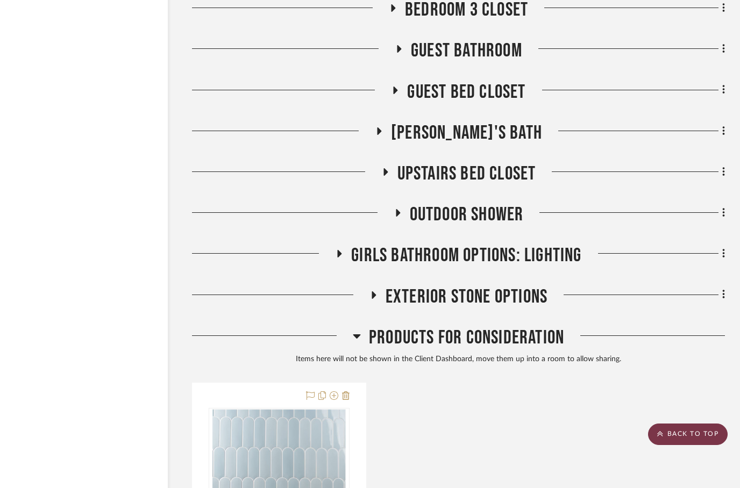
click at [692, 440] on scroll-to-top-button "BACK TO TOP" at bounding box center [688, 435] width 80 height 22
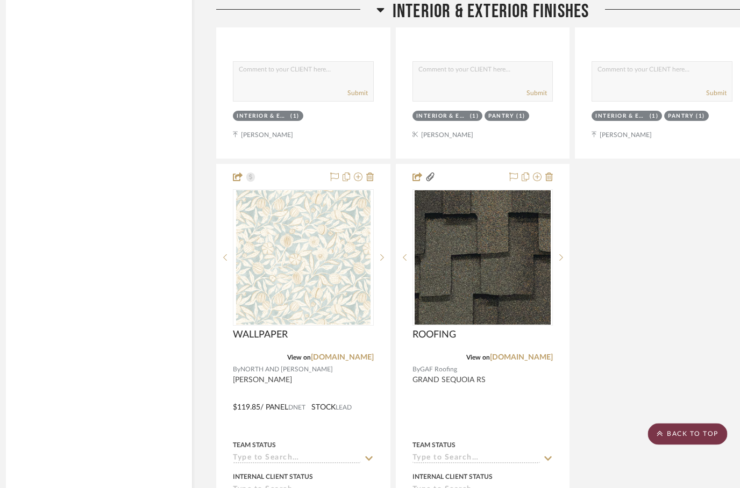
scroll to position [0, 0]
